Goal: Task Accomplishment & Management: Use online tool/utility

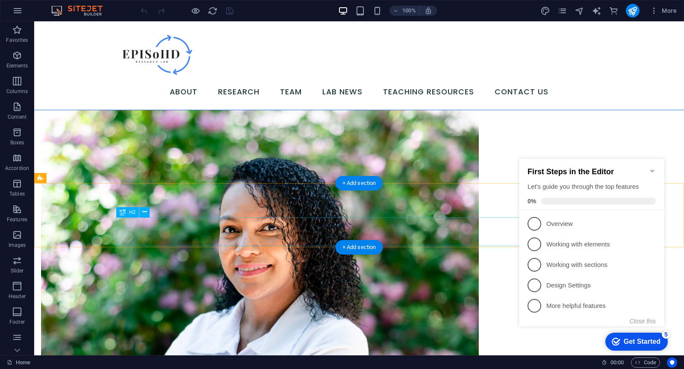
scroll to position [1861, 0]
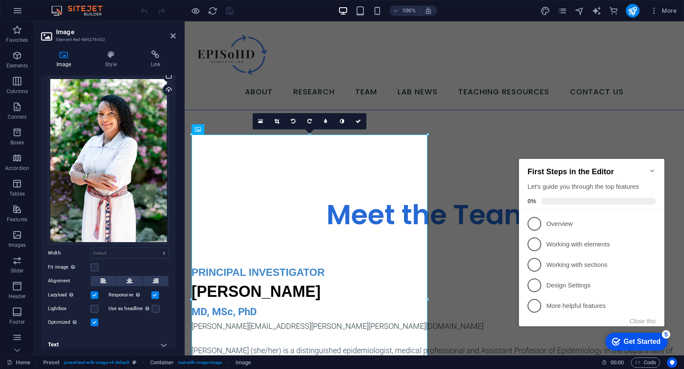
scroll to position [24, 0]
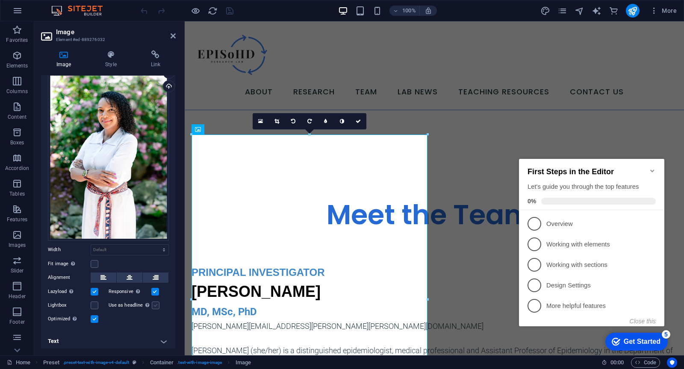
click at [153, 302] on label at bounding box center [156, 306] width 8 height 8
click at [0, 0] on input "Use as headline The image will be wrapped in an H1 headline tag. Useful for giv…" at bounding box center [0, 0] width 0 height 0
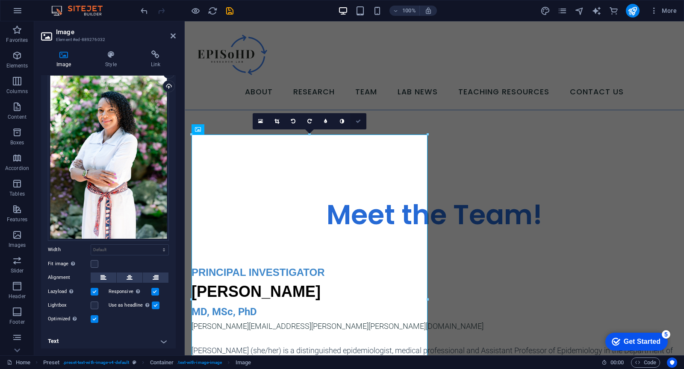
click at [357, 123] on icon at bounding box center [357, 121] width 5 height 5
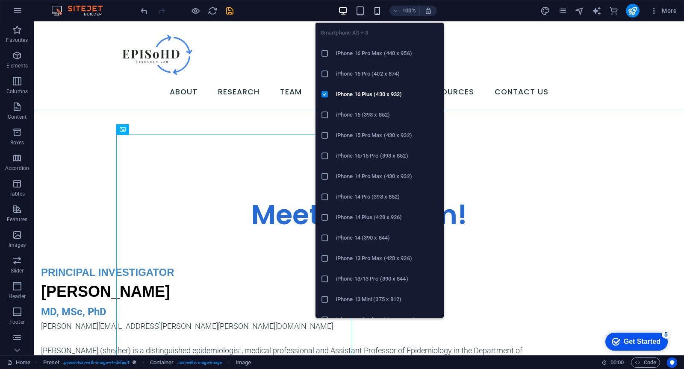
click at [375, 10] on icon "button" at bounding box center [377, 11] width 10 height 10
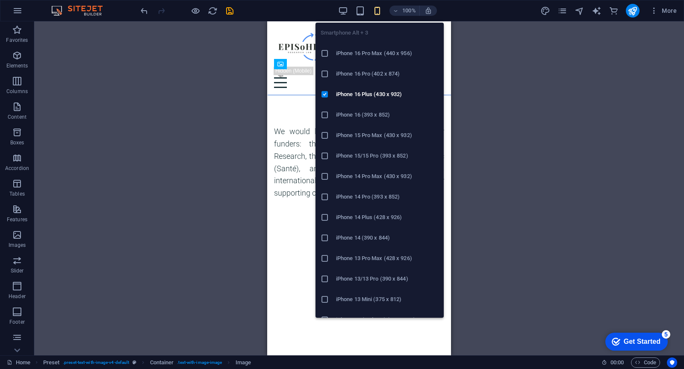
scroll to position [2633, 0]
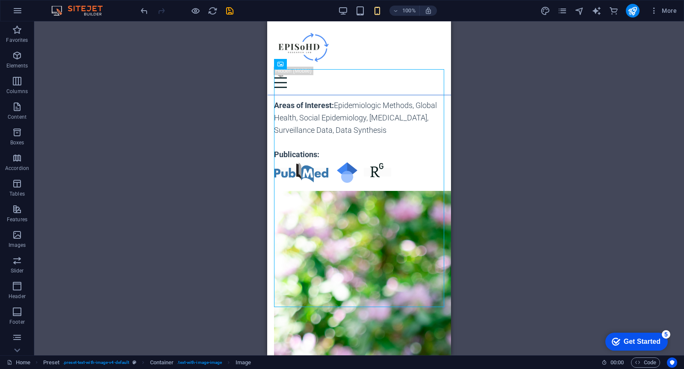
click at [470, 249] on div "Drag here to replace the existing content. Press “Ctrl” if you want to create a…" at bounding box center [358, 188] width 649 height 334
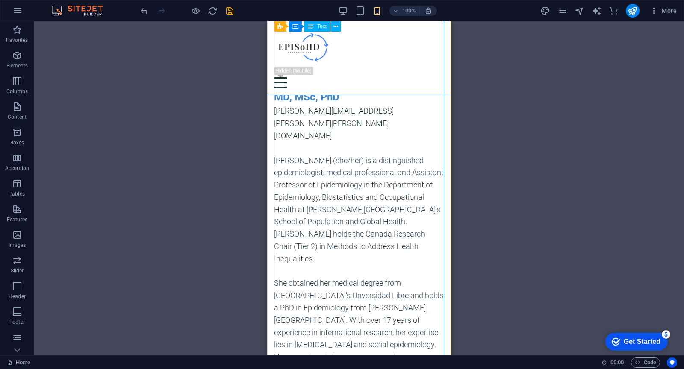
scroll to position [2415, 0]
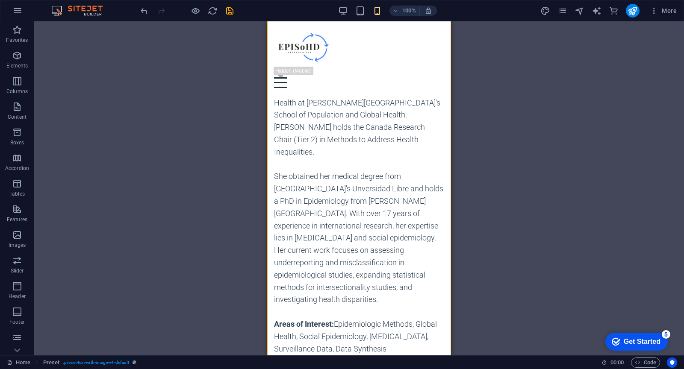
drag, startPoint x: 390, startPoint y: 258, endPoint x: 395, endPoint y: 292, distance: 34.1
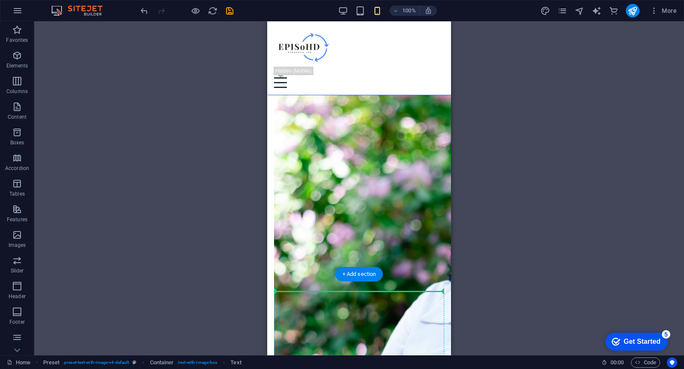
scroll to position [2770, 0]
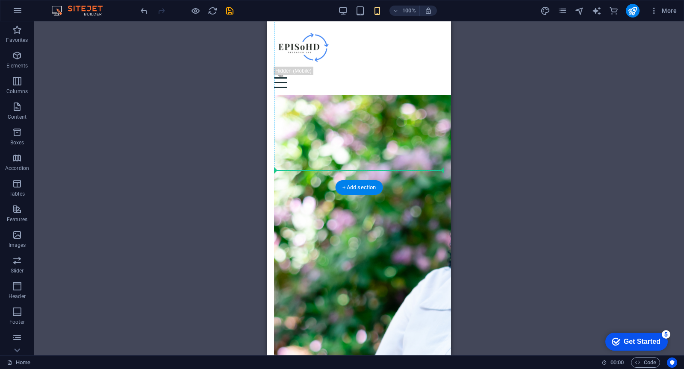
drag, startPoint x: 385, startPoint y: 269, endPoint x: 351, endPoint y: 167, distance: 107.6
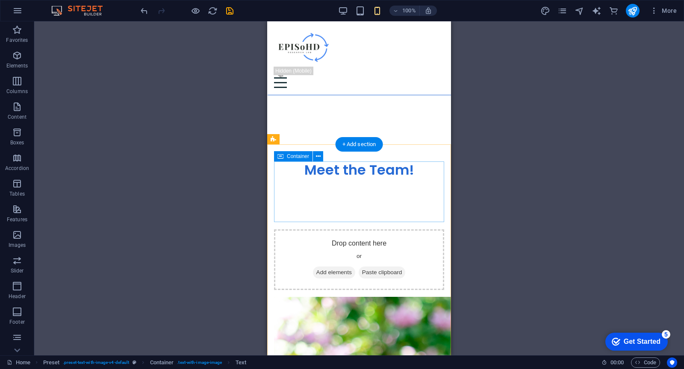
scroll to position [2108, 0]
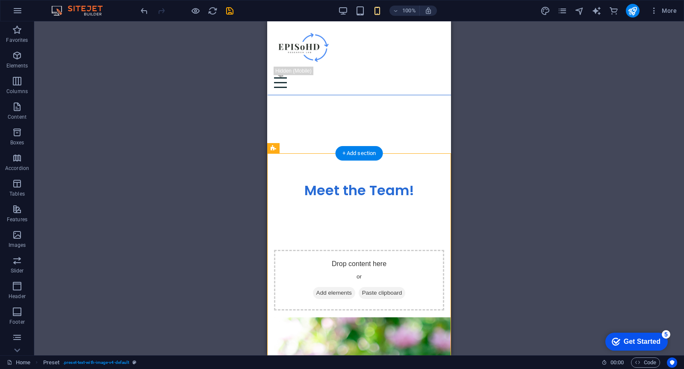
drag, startPoint x: 352, startPoint y: 277, endPoint x: 334, endPoint y: 180, distance: 98.3
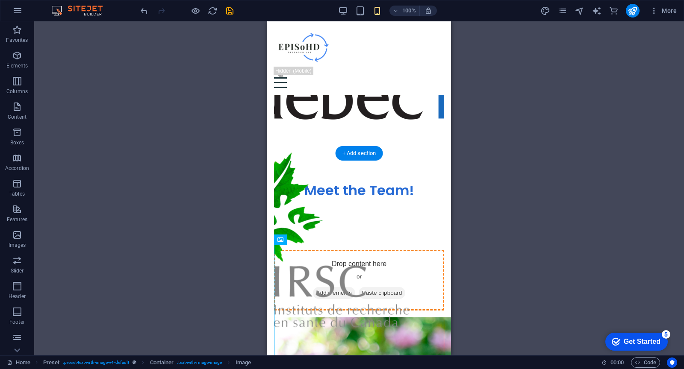
drag, startPoint x: 329, startPoint y: 284, endPoint x: 327, endPoint y: 203, distance: 81.2
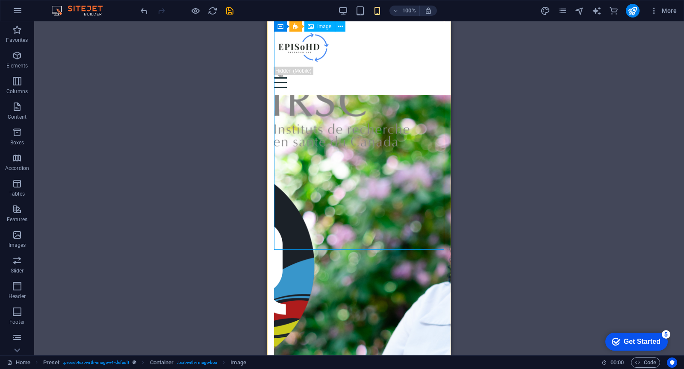
scroll to position [2255, 0]
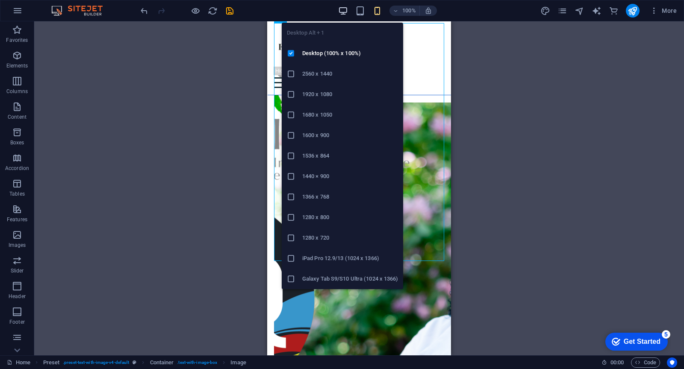
click at [338, 10] on span "button" at bounding box center [343, 11] width 10 height 10
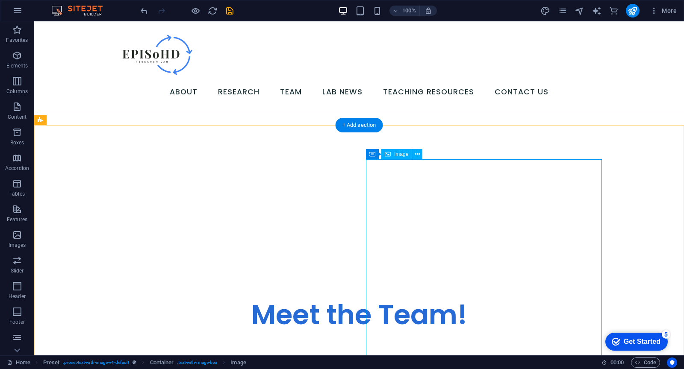
scroll to position [1836, 0]
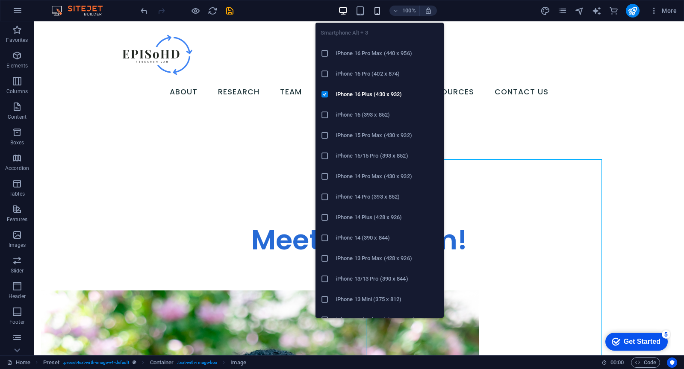
click at [378, 9] on icon "button" at bounding box center [377, 11] width 10 height 10
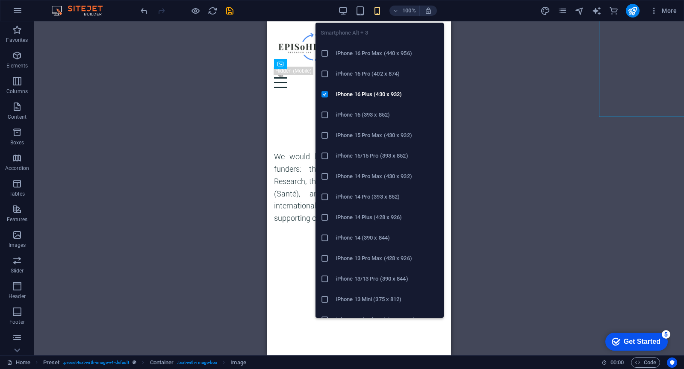
scroll to position [2209, 0]
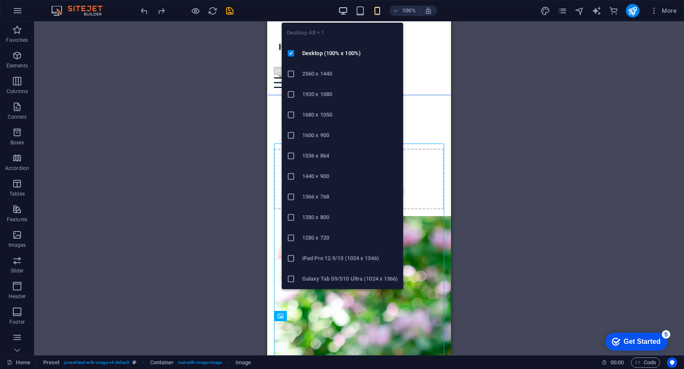
click at [344, 10] on icon "button" at bounding box center [343, 11] width 10 height 10
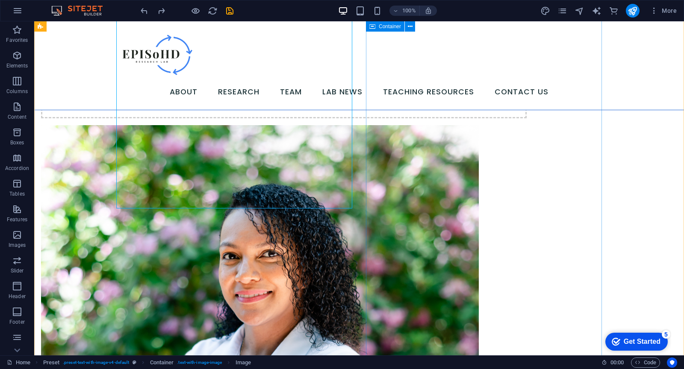
scroll to position [2056, 0]
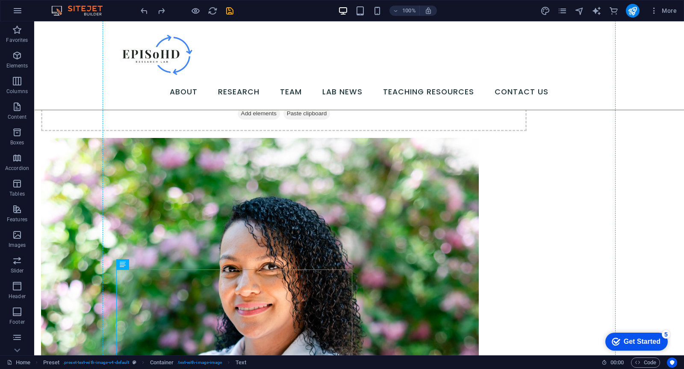
drag, startPoint x: 221, startPoint y: 289, endPoint x: 417, endPoint y: 148, distance: 240.6
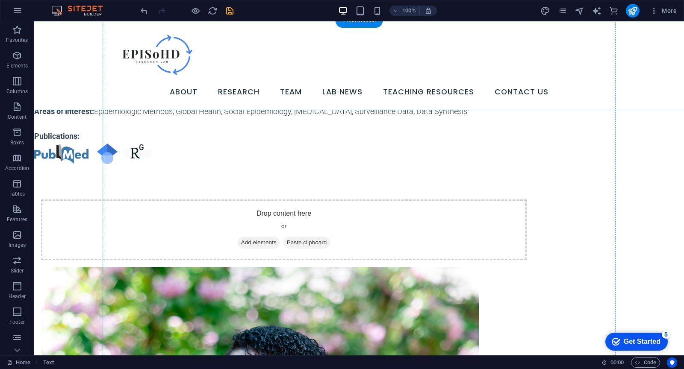
scroll to position [2167, 0]
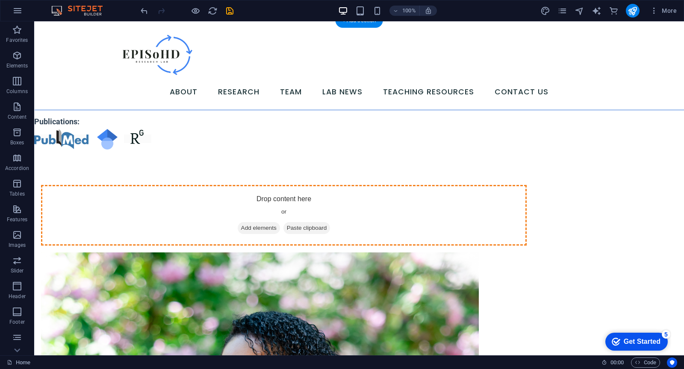
drag, startPoint x: 284, startPoint y: 169, endPoint x: 437, endPoint y: 99, distance: 168.3
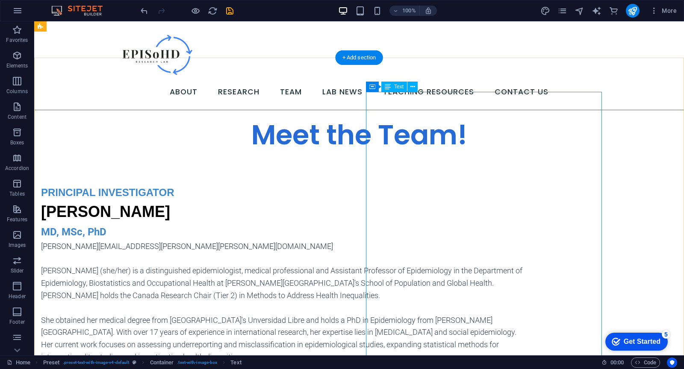
scroll to position [1786, 0]
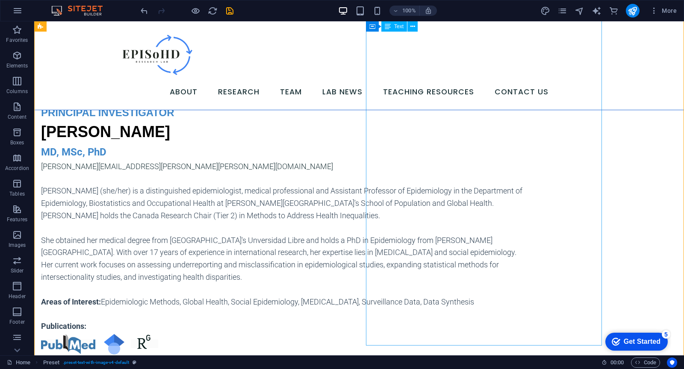
scroll to position [1901, 0]
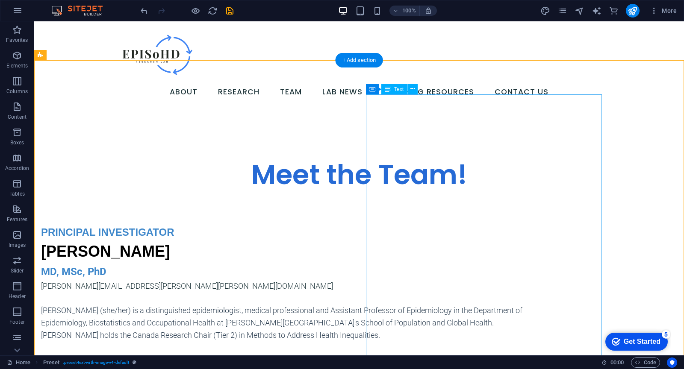
click at [526, 305] on p "[PERSON_NAME] (she/her) is a distinguished epidemiologist, medical professional…" at bounding box center [283, 323] width 485 height 37
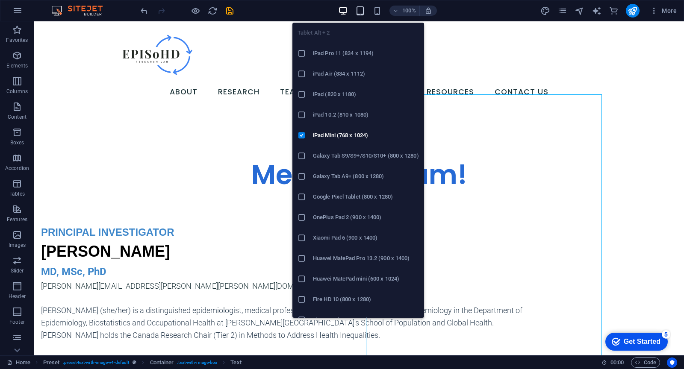
click at [360, 9] on icon "button" at bounding box center [360, 11] width 10 height 10
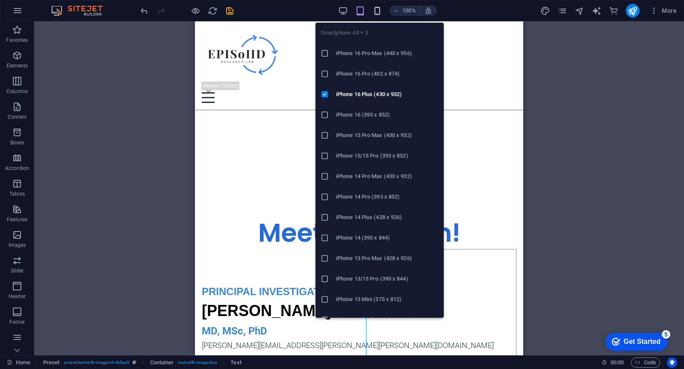
click at [378, 11] on icon "button" at bounding box center [377, 11] width 10 height 10
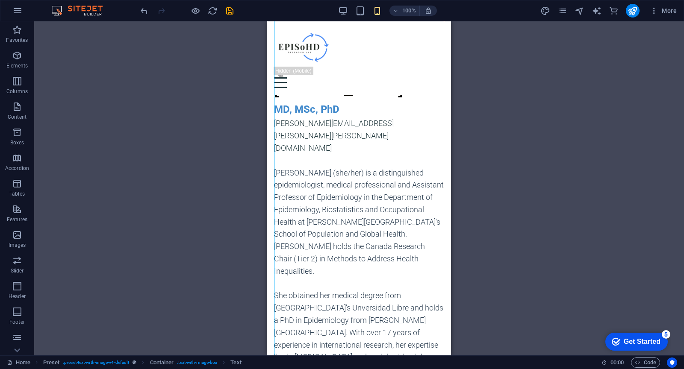
click at [493, 196] on div "Drag here to replace the existing content. Press “Ctrl” if you want to create a…" at bounding box center [358, 188] width 649 height 334
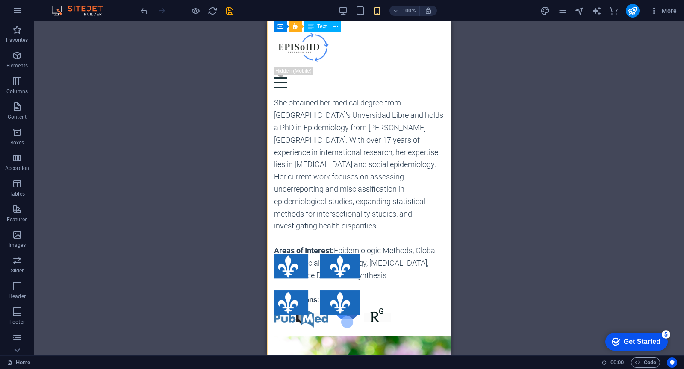
scroll to position [2475, 0]
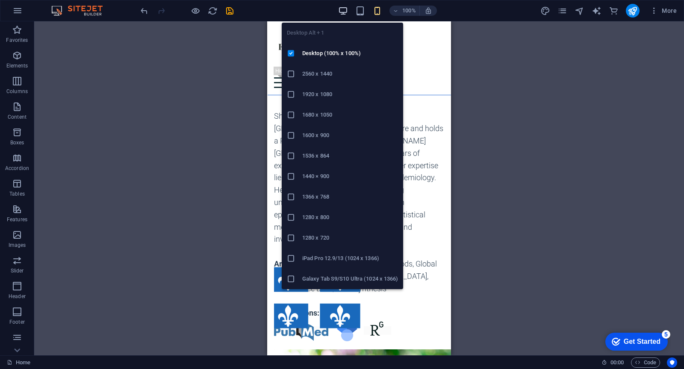
click at [340, 6] on icon "button" at bounding box center [343, 11] width 10 height 10
